Goal: Find specific page/section: Find specific page/section

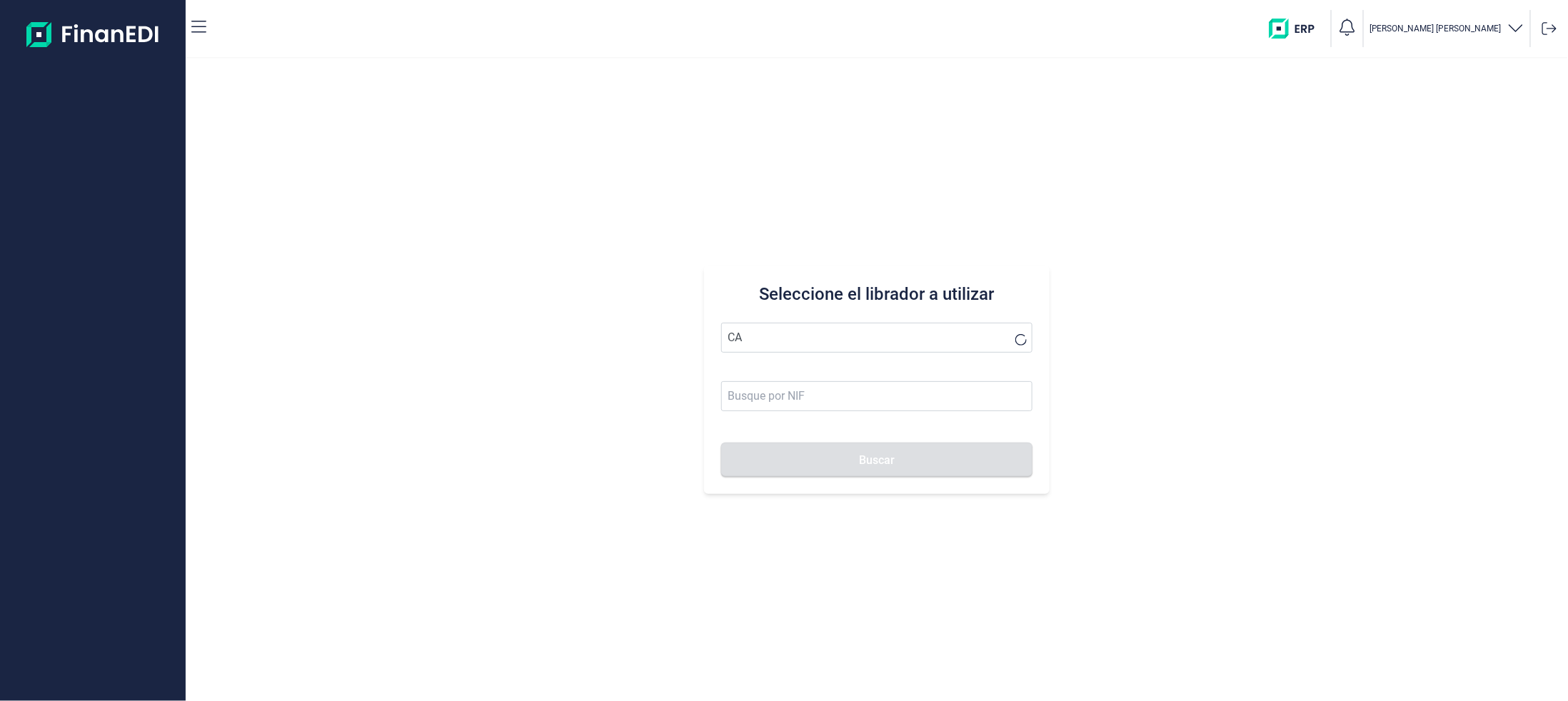
type input "C"
click at [802, 456] on li "[PERSON_NAME] ROS ASSOCIATS SL" at bounding box center [877, 458] width 312 height 28
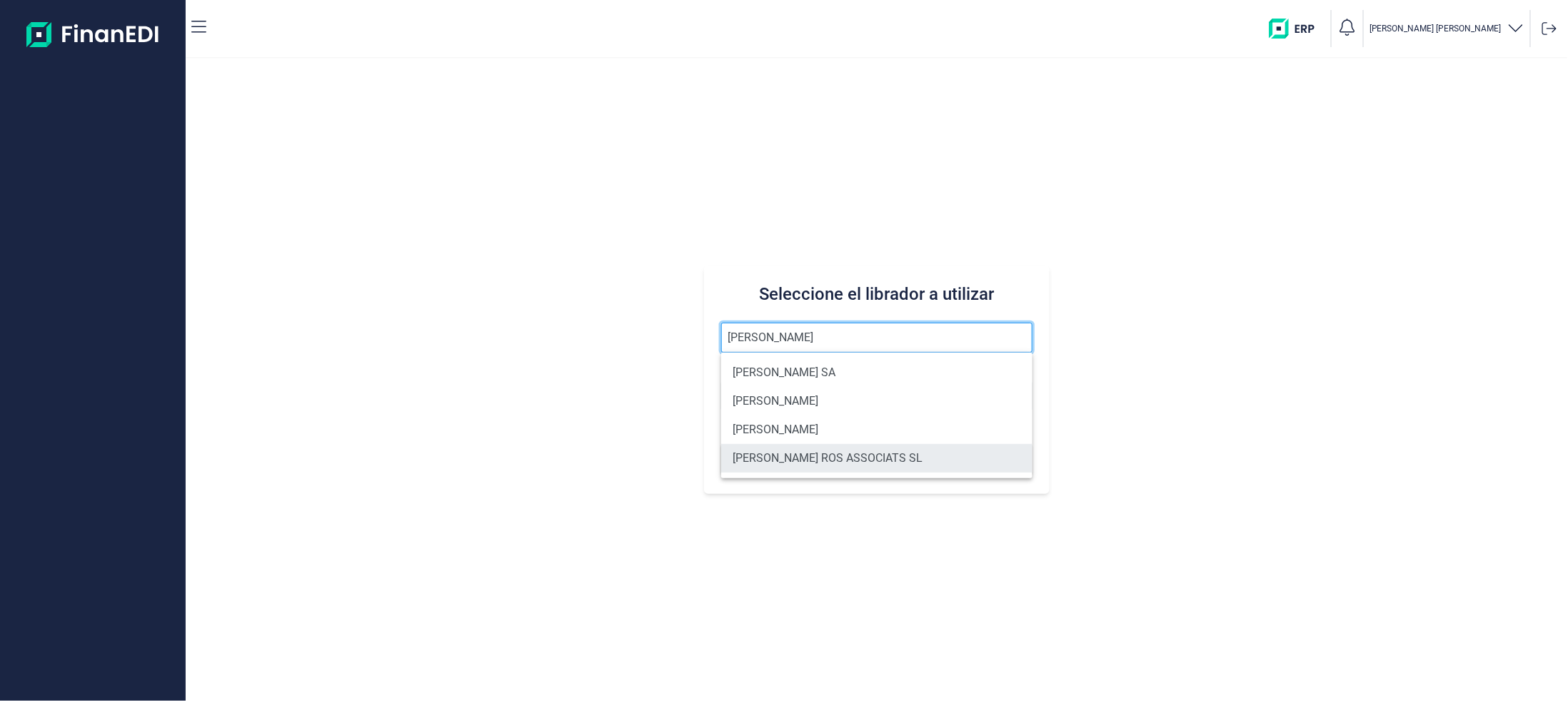
type input "[PERSON_NAME] ROS ASSOCIATS SL"
type input "B63038574"
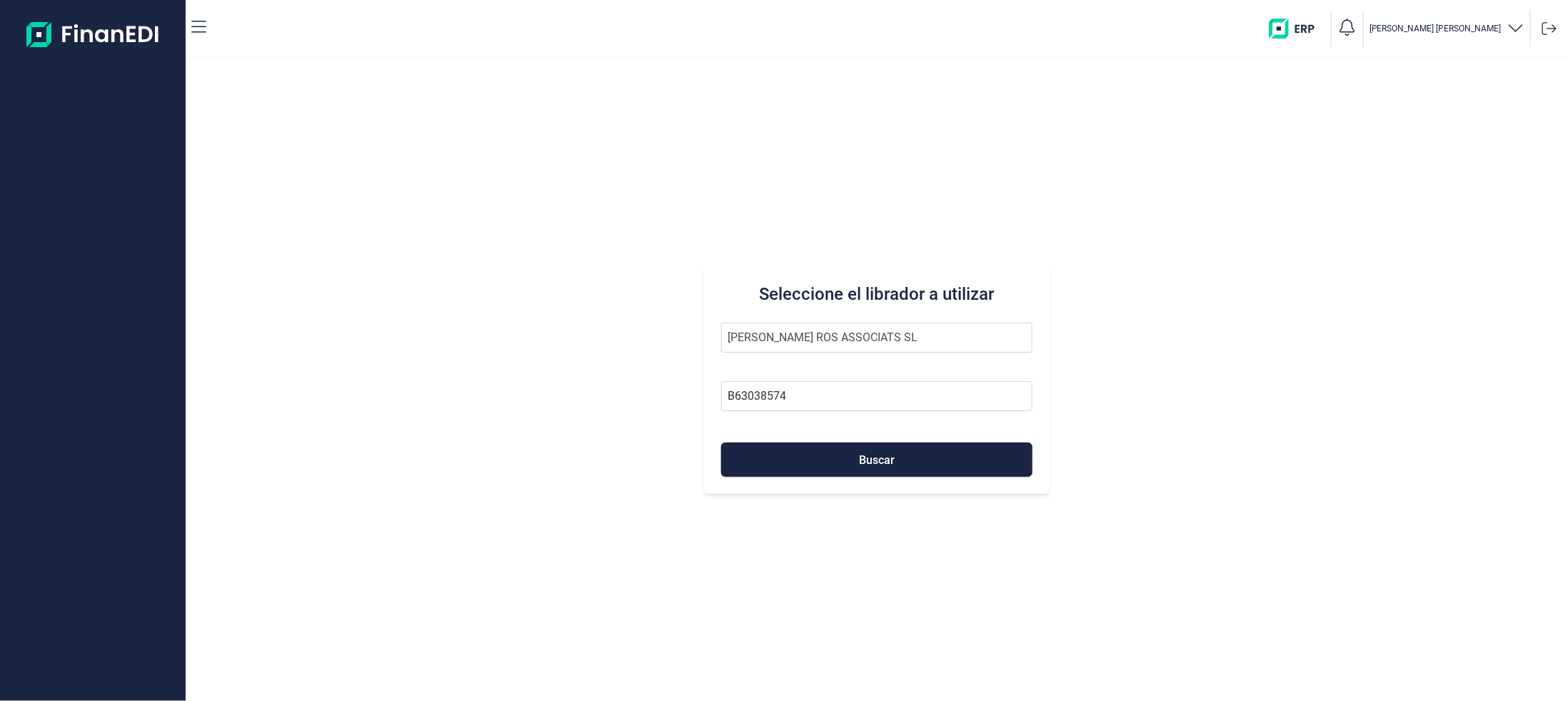
click at [802, 456] on button "Buscar" at bounding box center [877, 459] width 312 height 34
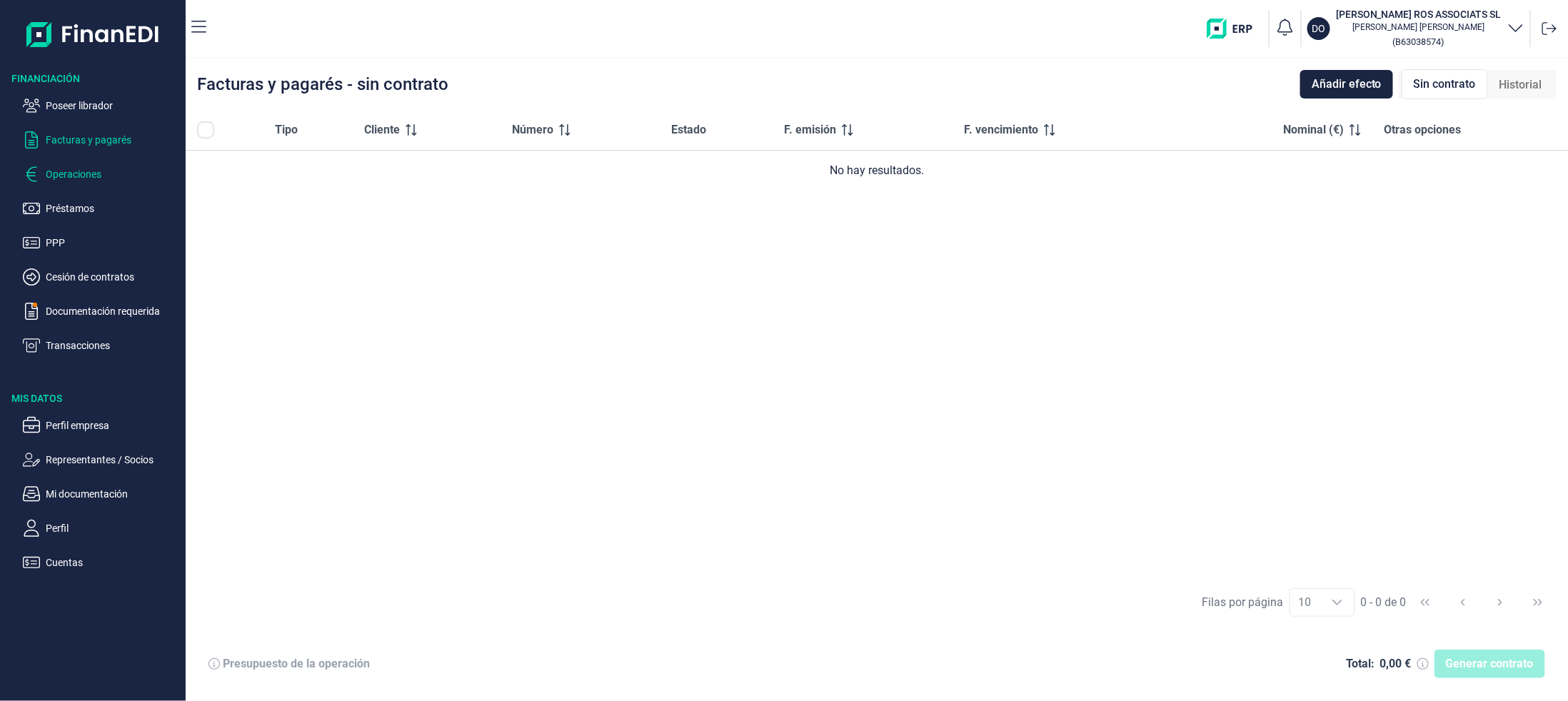
click at [42, 165] on button "Operaciones" at bounding box center [101, 174] width 157 height 17
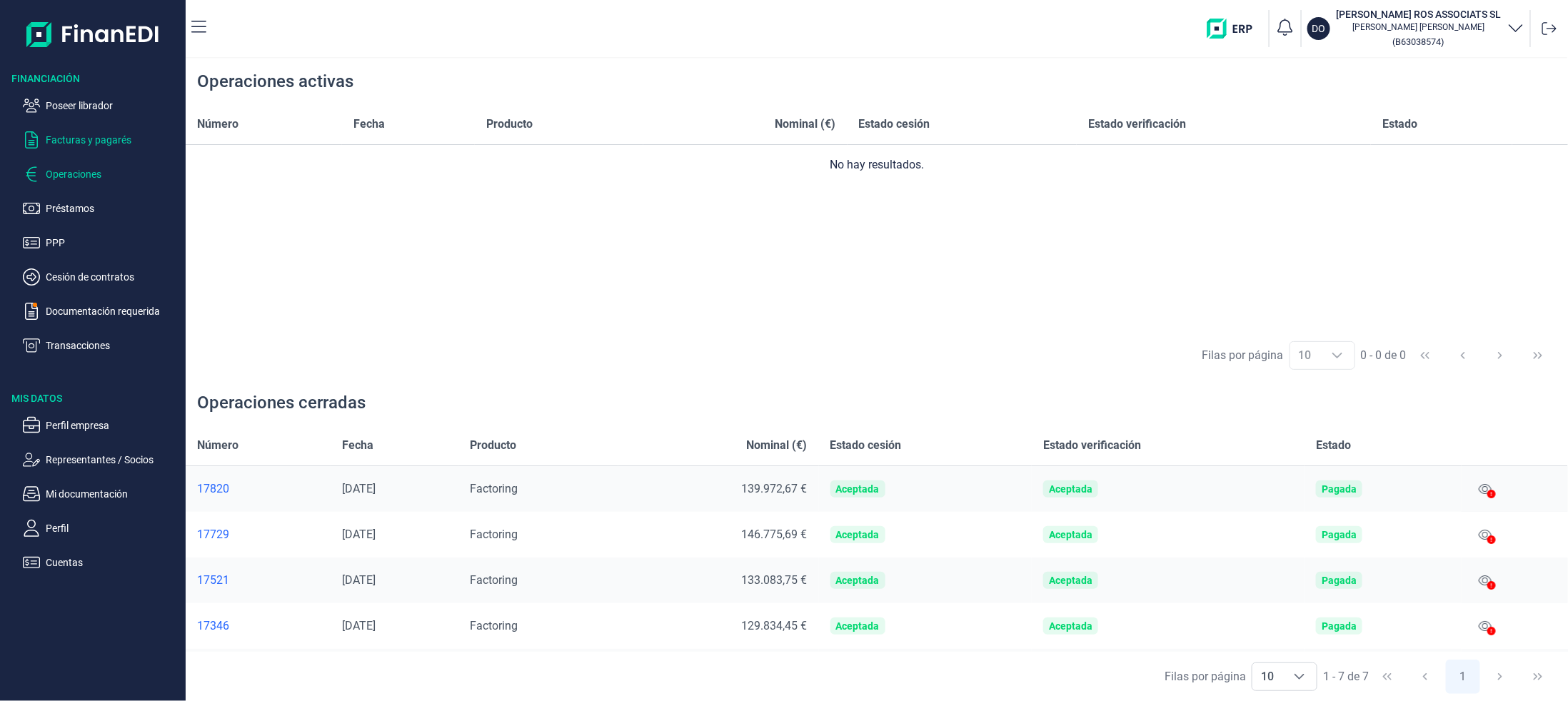
click at [55, 135] on p "Facturas y pagarés" at bounding box center [112, 140] width 134 height 17
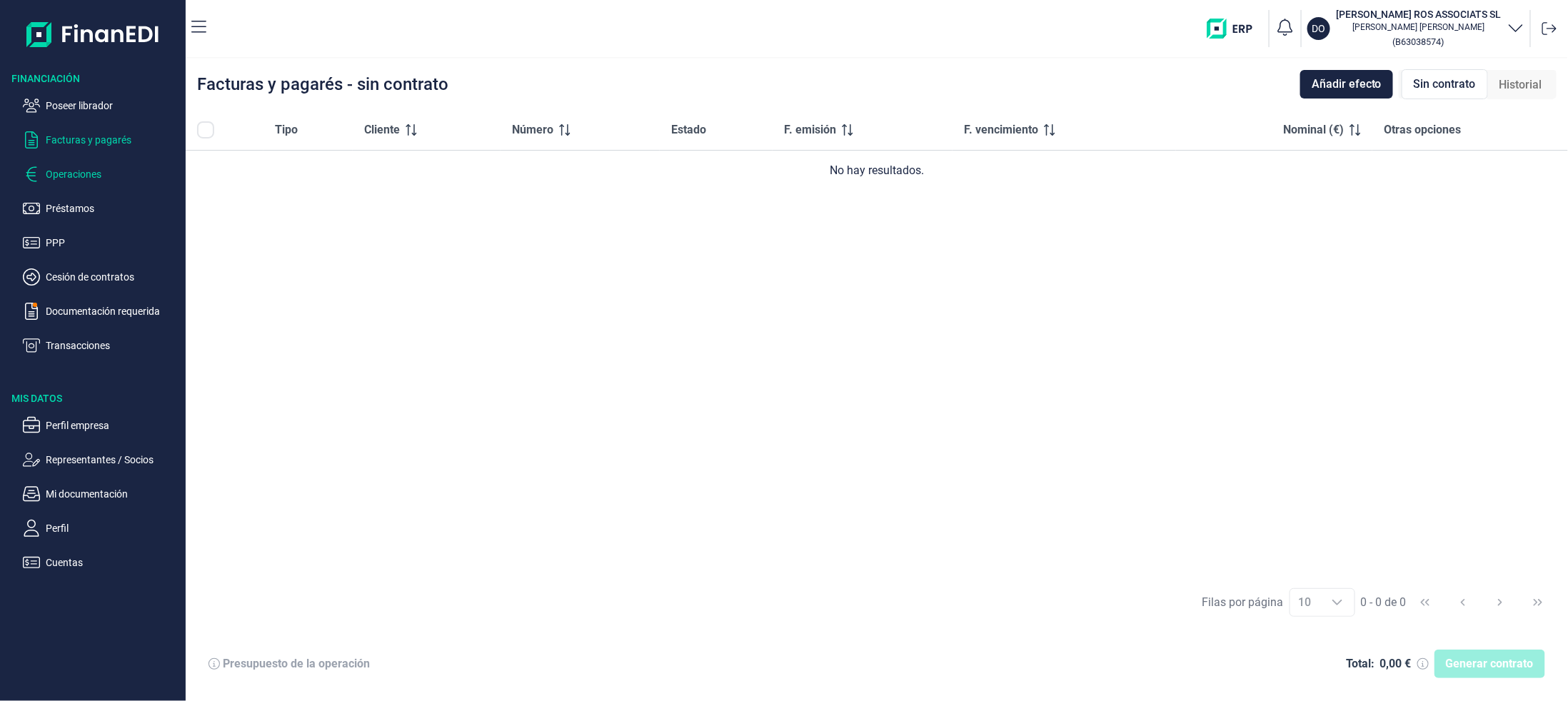
click at [67, 173] on p "Operaciones" at bounding box center [112, 174] width 134 height 17
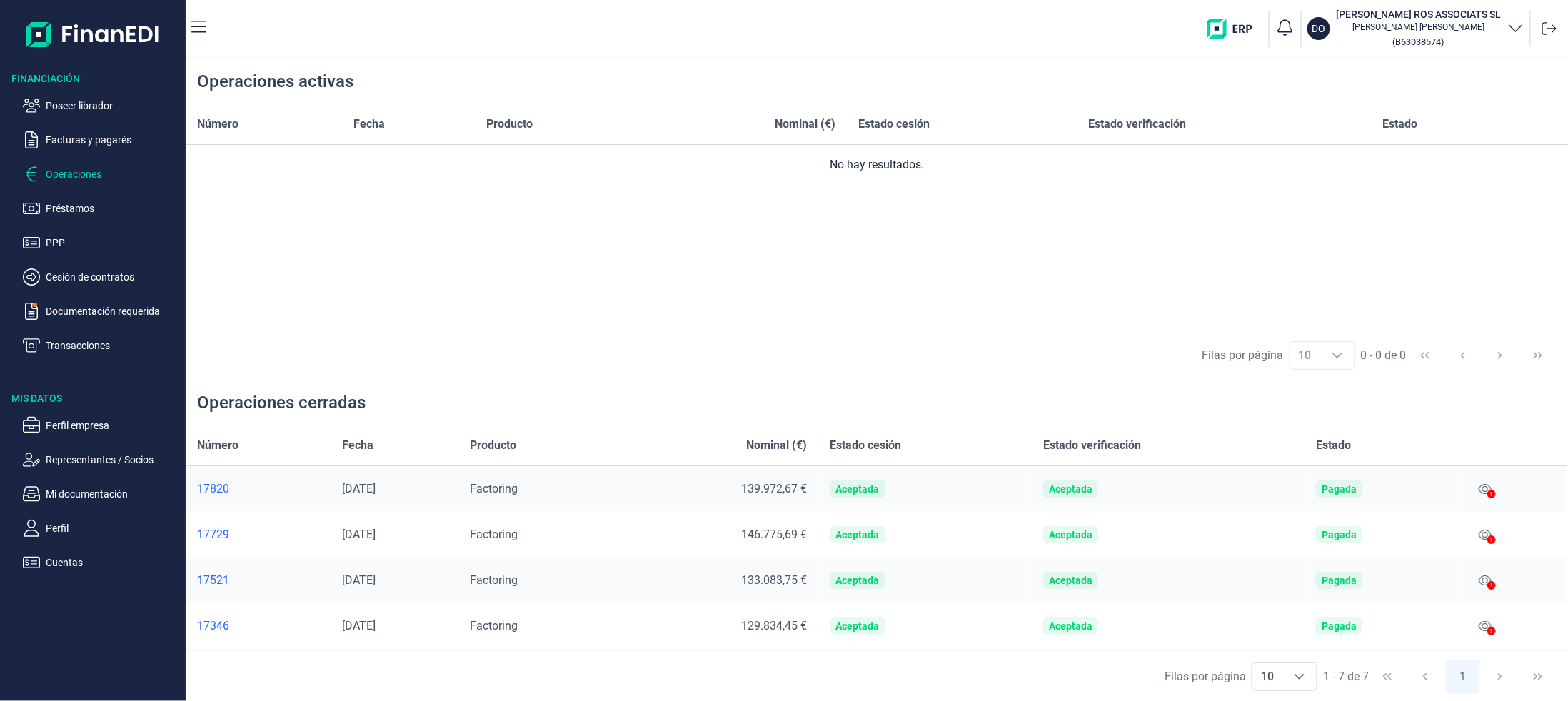
click at [110, 382] on div "Financiación Poseer librador Facturas y pagarés Operaciones Préstamos PPP Cesió…" at bounding box center [92, 313] width 186 height 514
click at [148, 308] on p "Documentación requerida" at bounding box center [112, 311] width 134 height 17
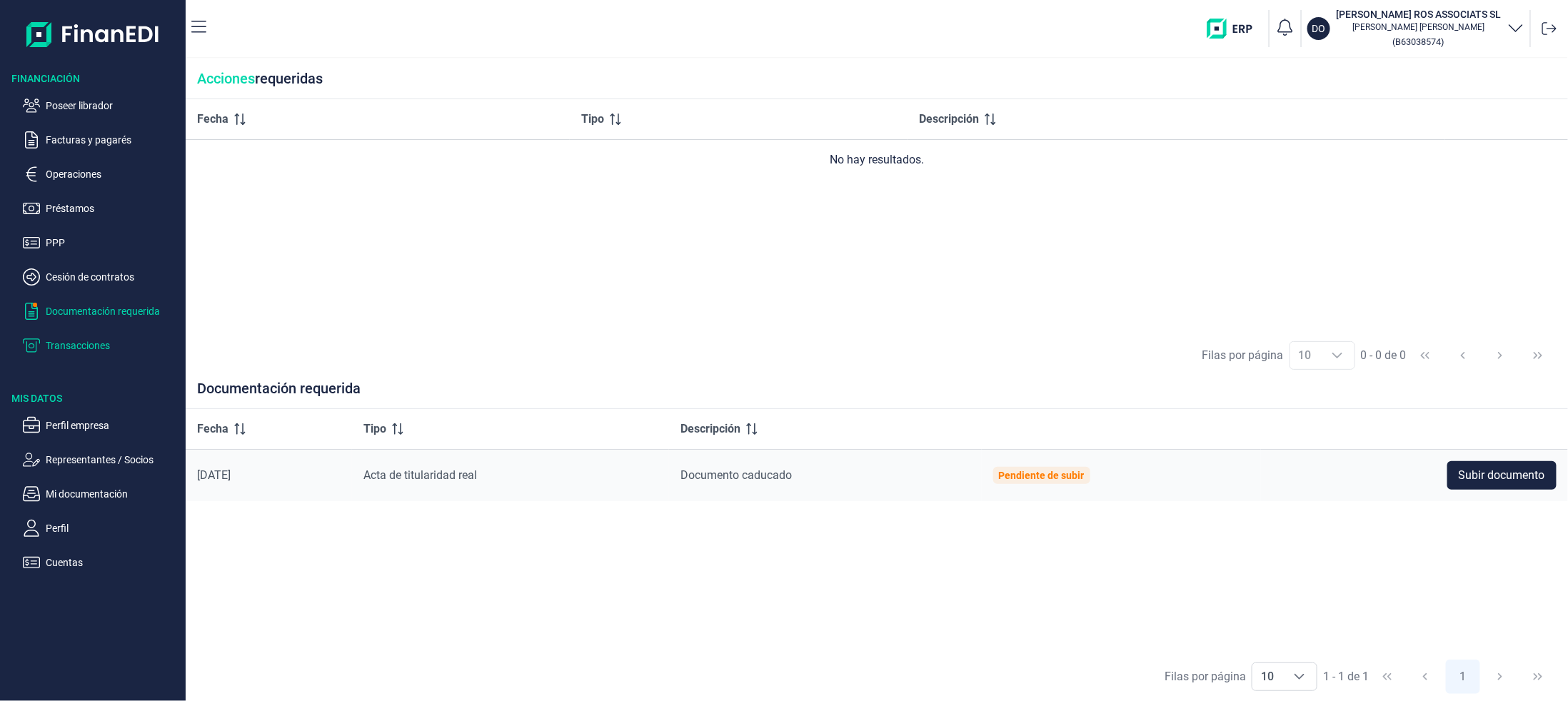
click at [59, 337] on p "Transacciones" at bounding box center [112, 345] width 134 height 17
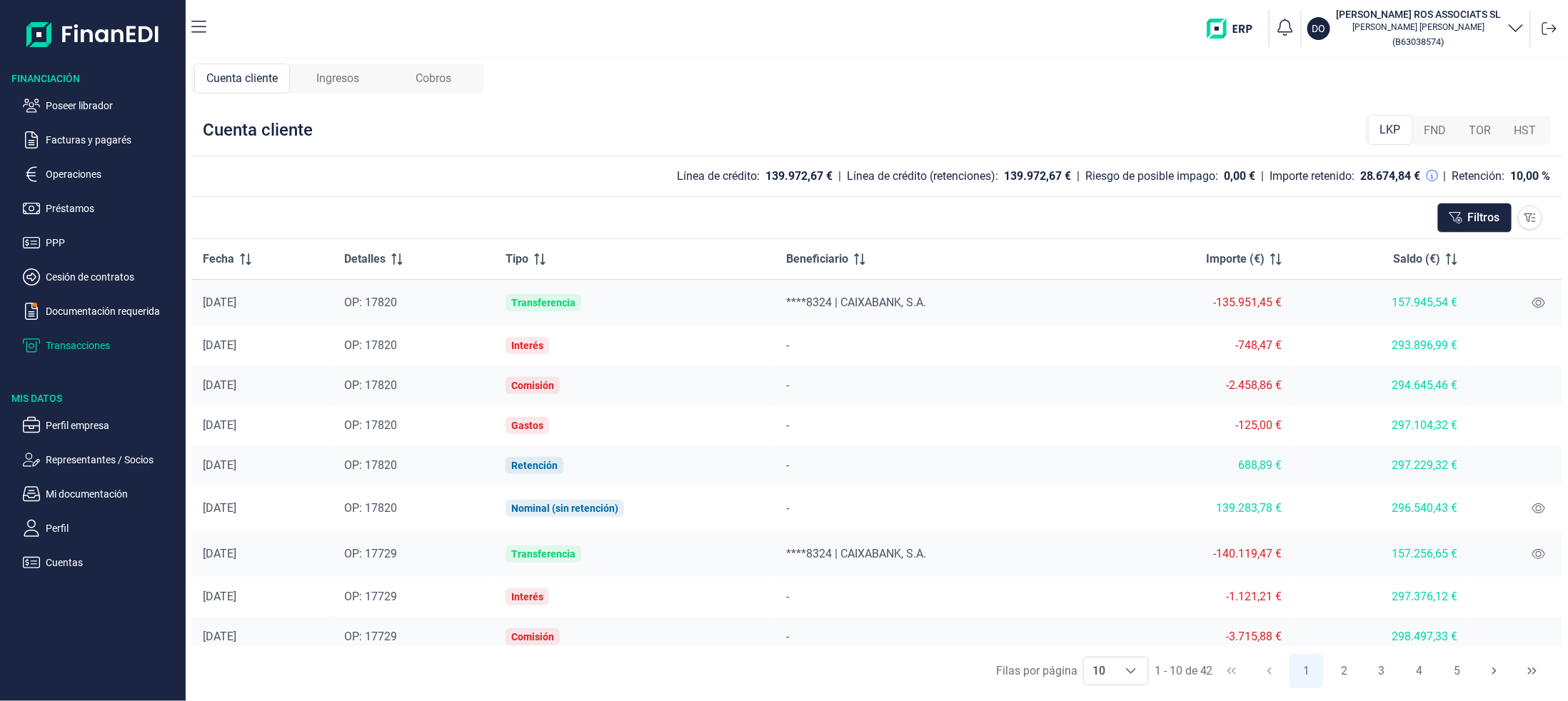
click at [446, 87] on div "Cobros" at bounding box center [433, 79] width 96 height 30
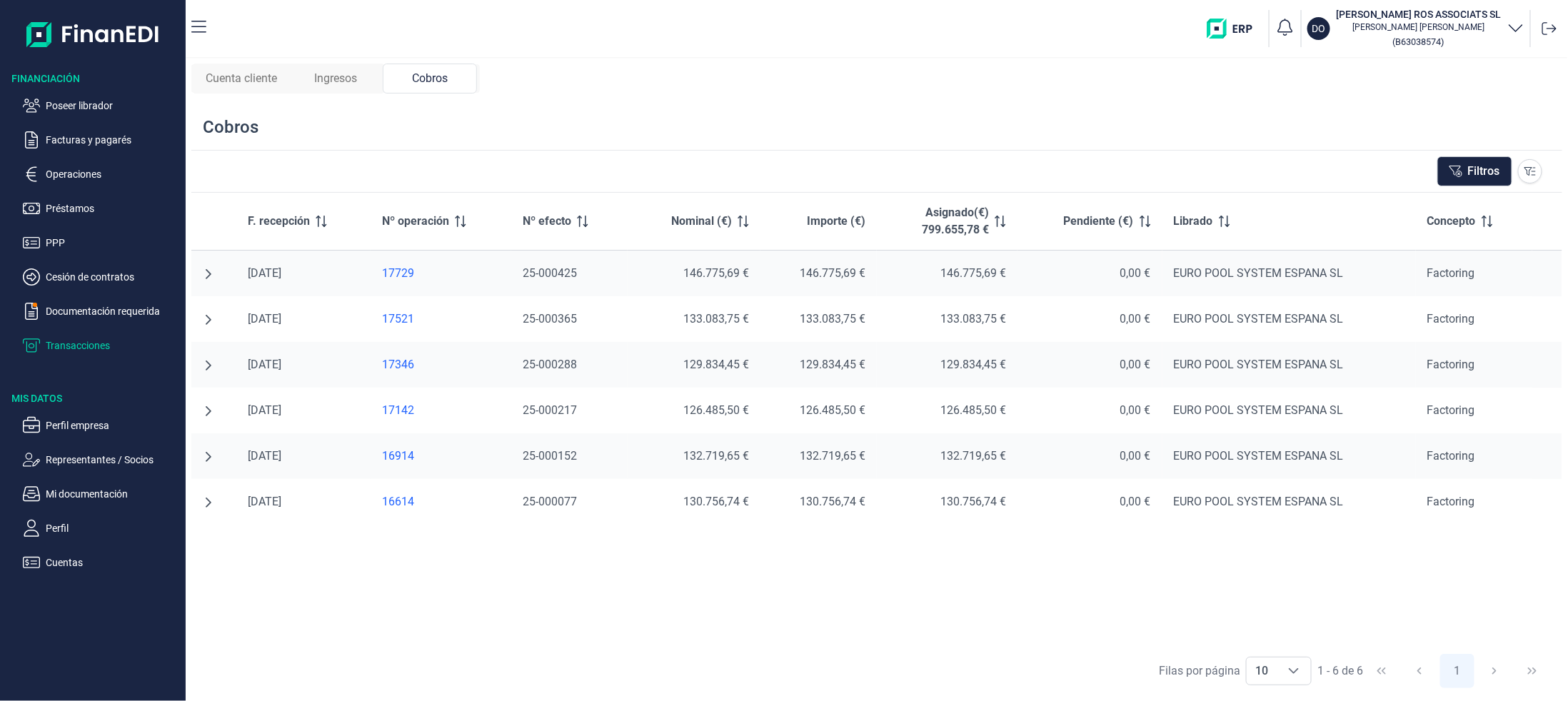
click at [217, 80] on span "Cuenta cliente" at bounding box center [241, 79] width 71 height 17
